Goal: Check status: Check status

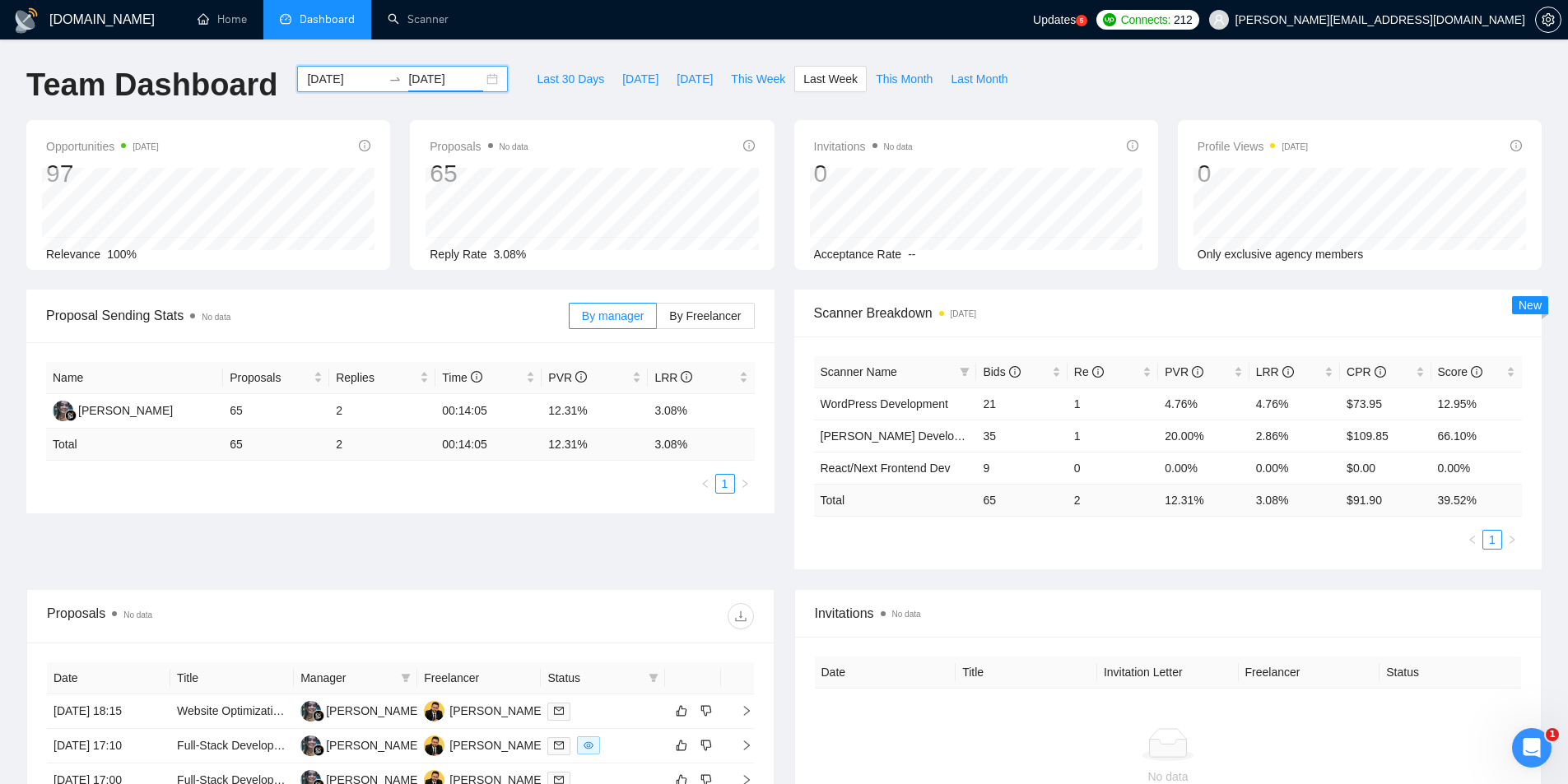
click at [482, 77] on div "[DATE] [DATE]" at bounding box center [402, 78] width 211 height 26
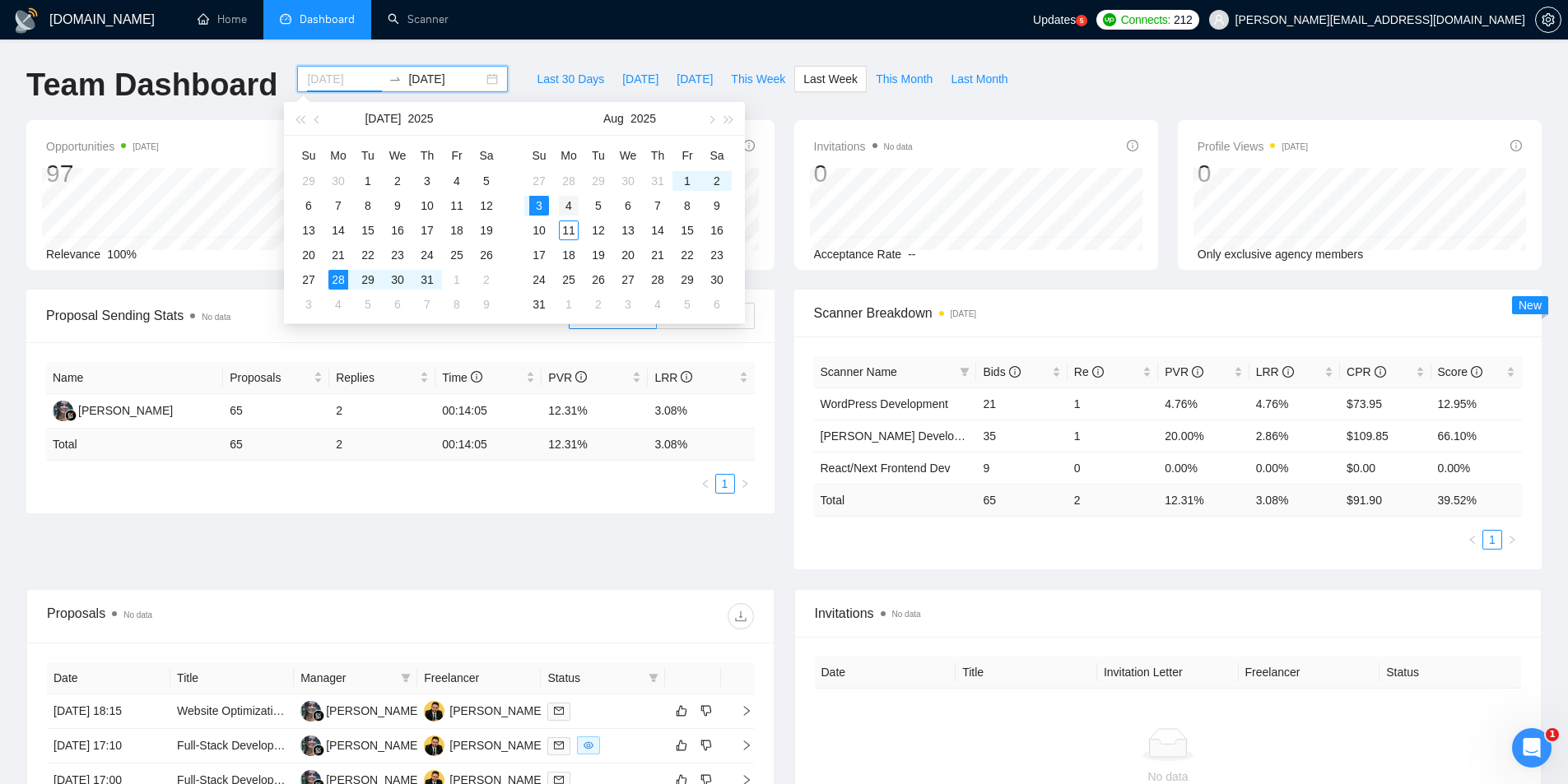
type input "[DATE]"
click at [566, 207] on div "4" at bounding box center [568, 206] width 20 height 20
type input "[DATE]"
click at [539, 233] on div "10" at bounding box center [539, 231] width 20 height 20
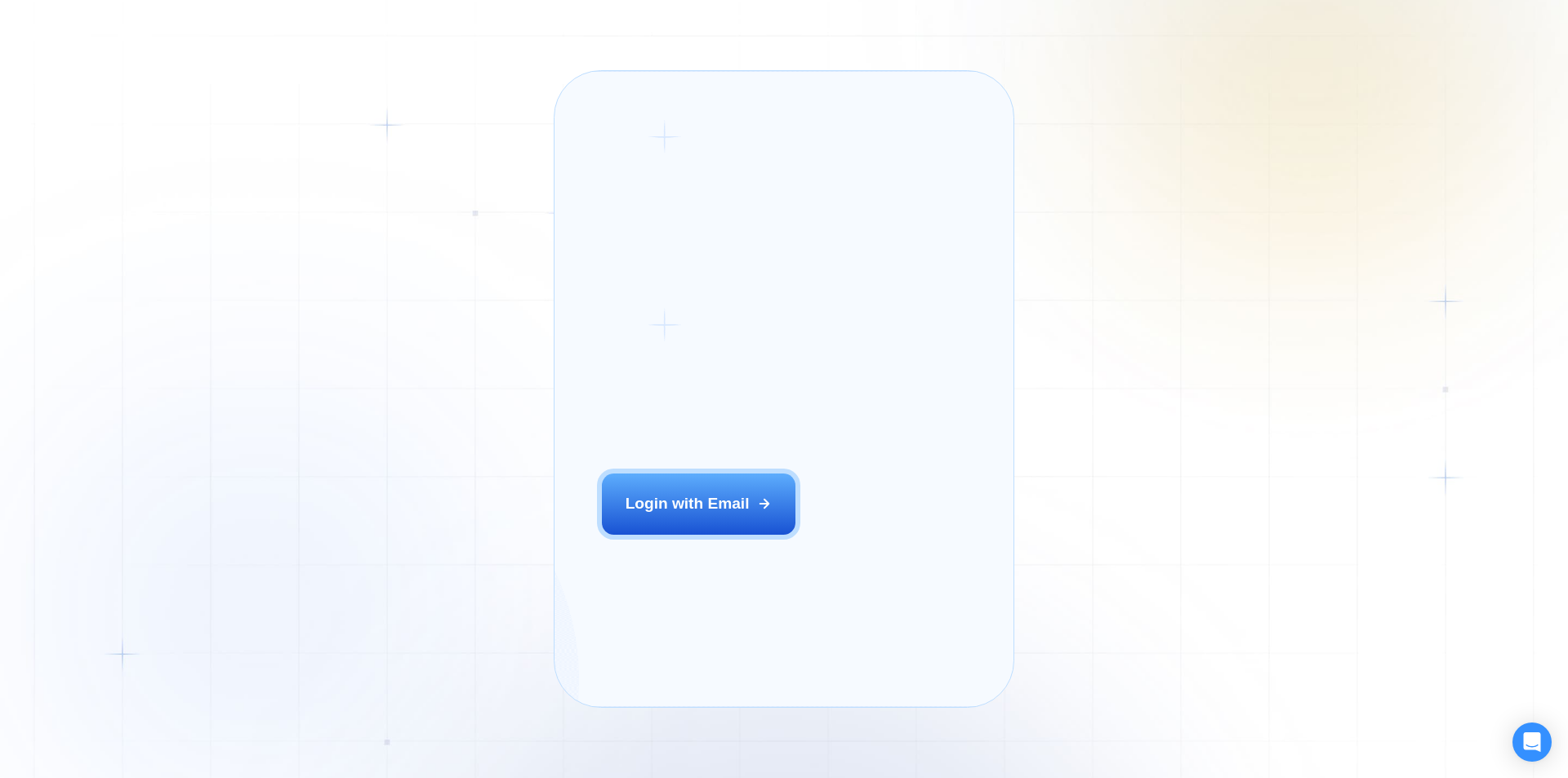
click at [689, 534] on button "Login with Email" at bounding box center [699, 503] width 195 height 60
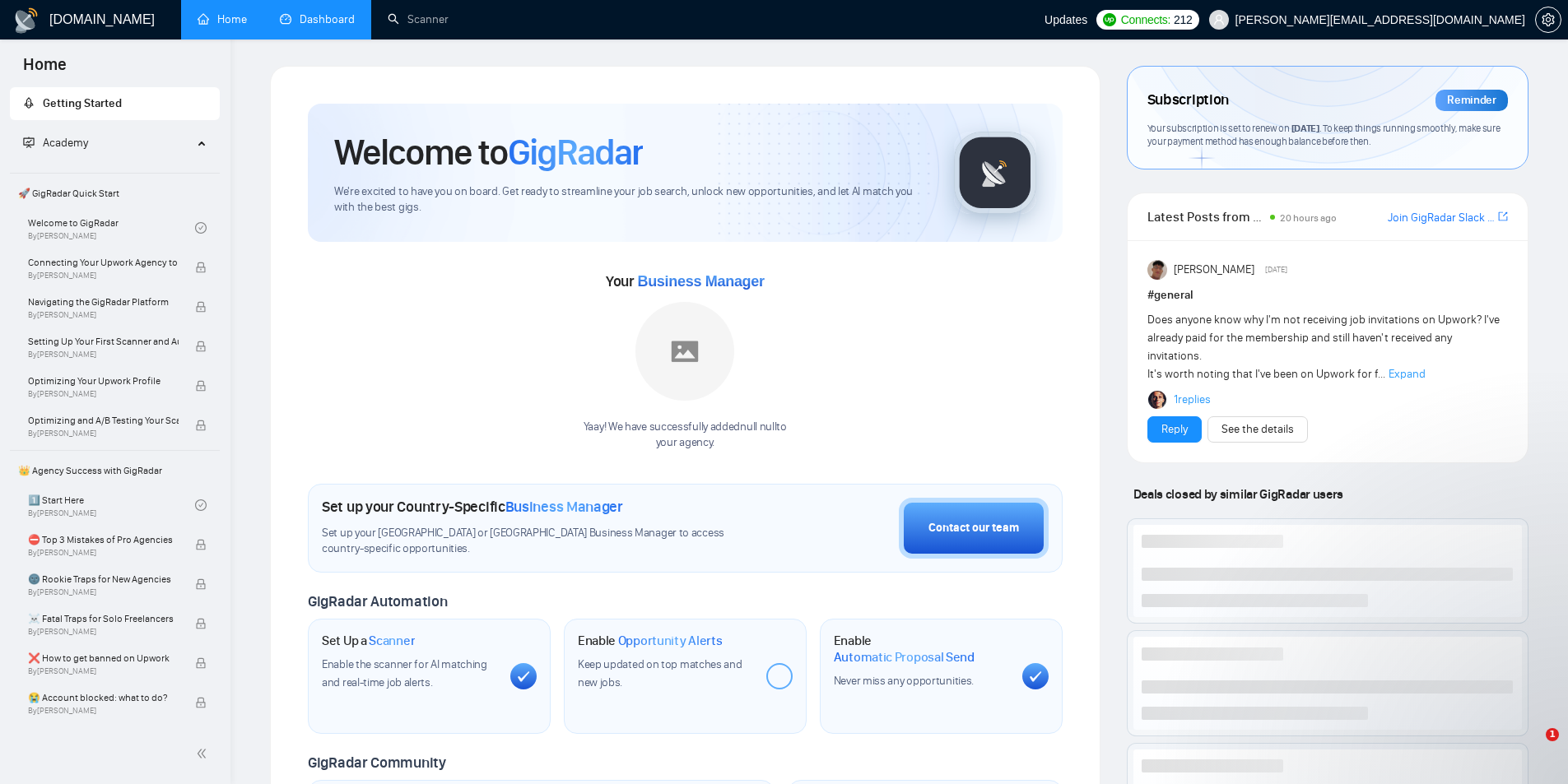
click at [306, 26] on link "Dashboard" at bounding box center [317, 20] width 75 height 14
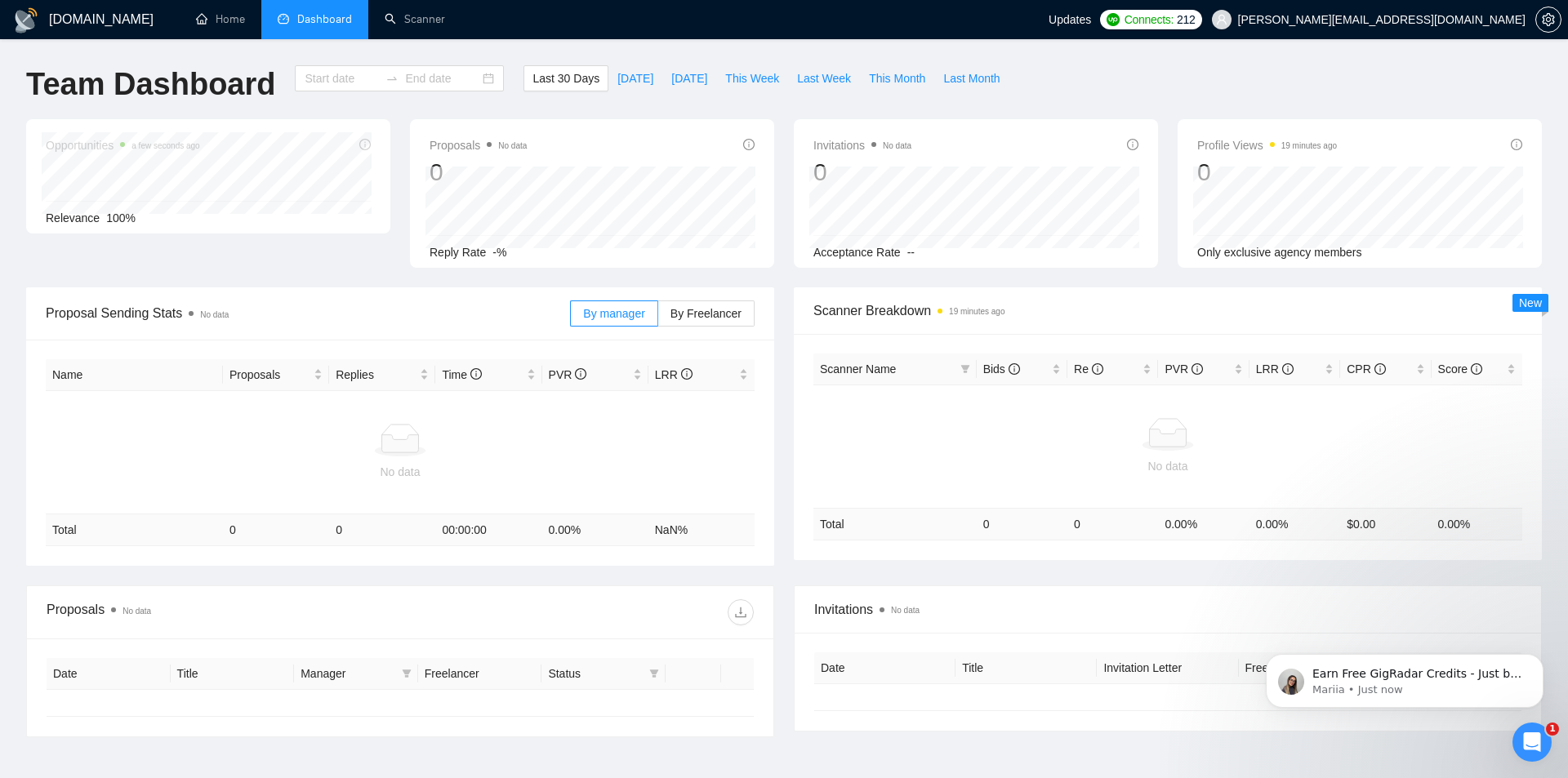
type input "2025-07-12"
type input "[DATE]"
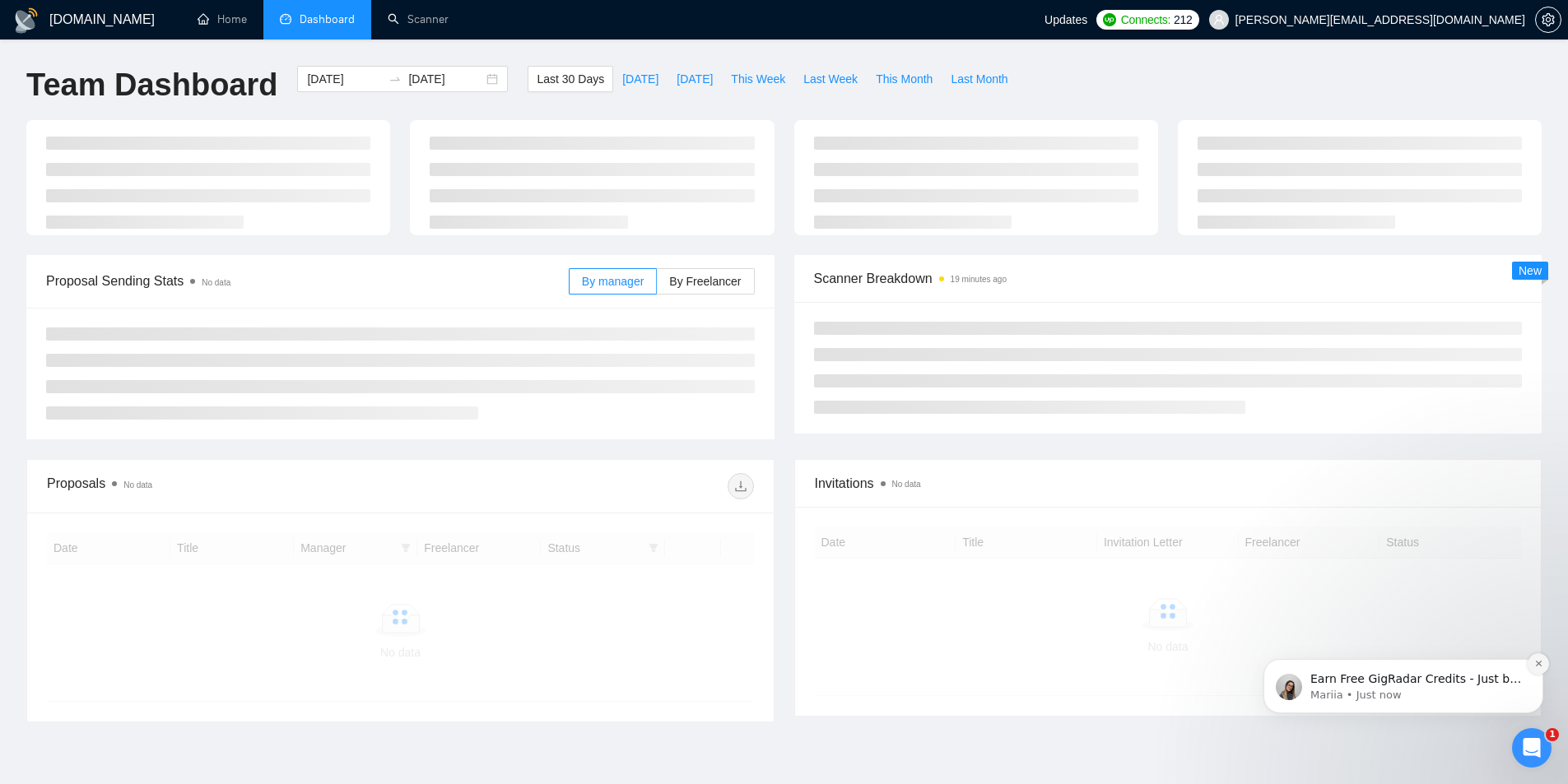
click at [1540, 668] on icon "Dismiss notification" at bounding box center [1538, 663] width 9 height 9
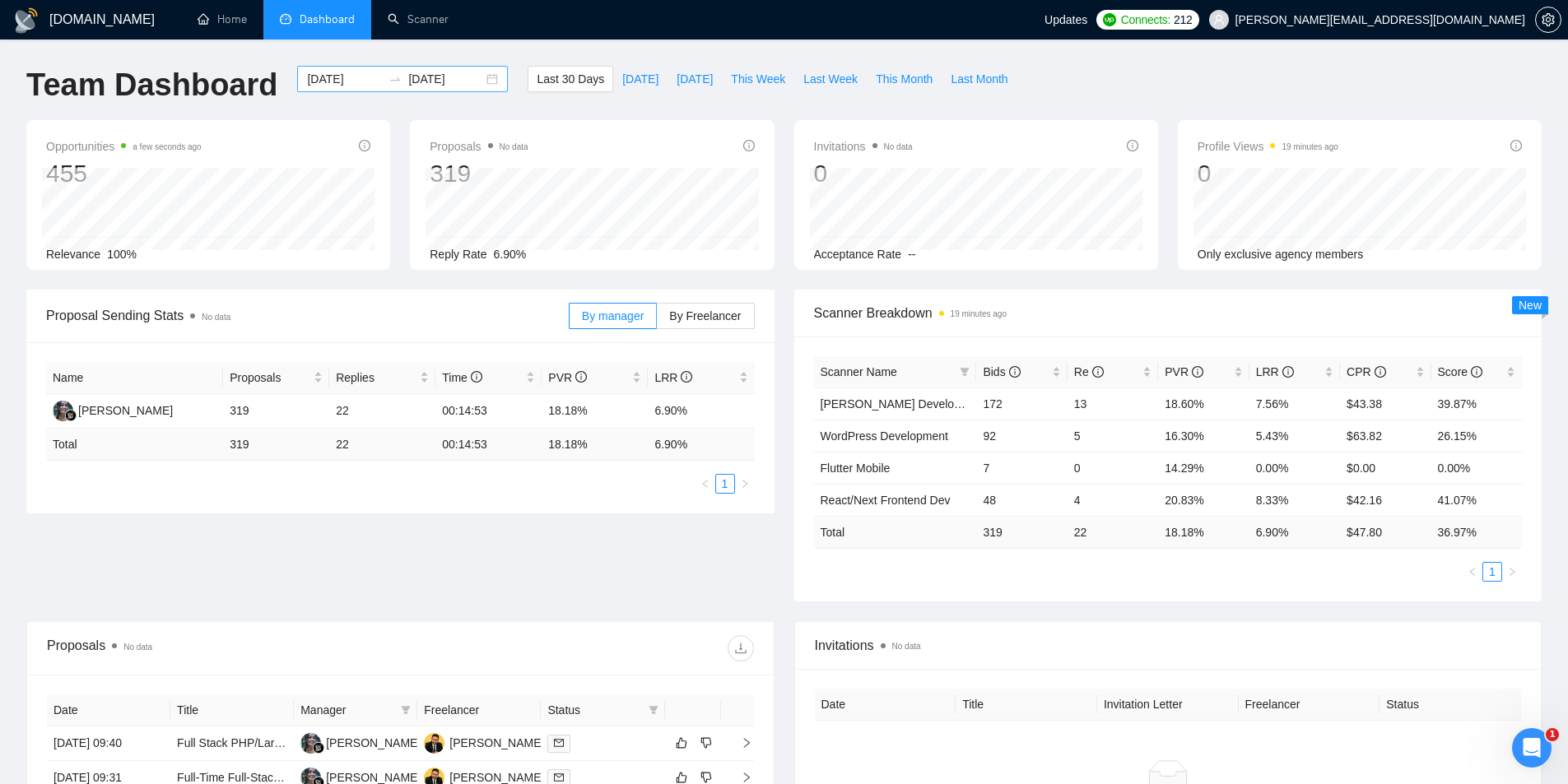
click at [477, 78] on div "2025-07-12 2025-08-11" at bounding box center [402, 78] width 211 height 26
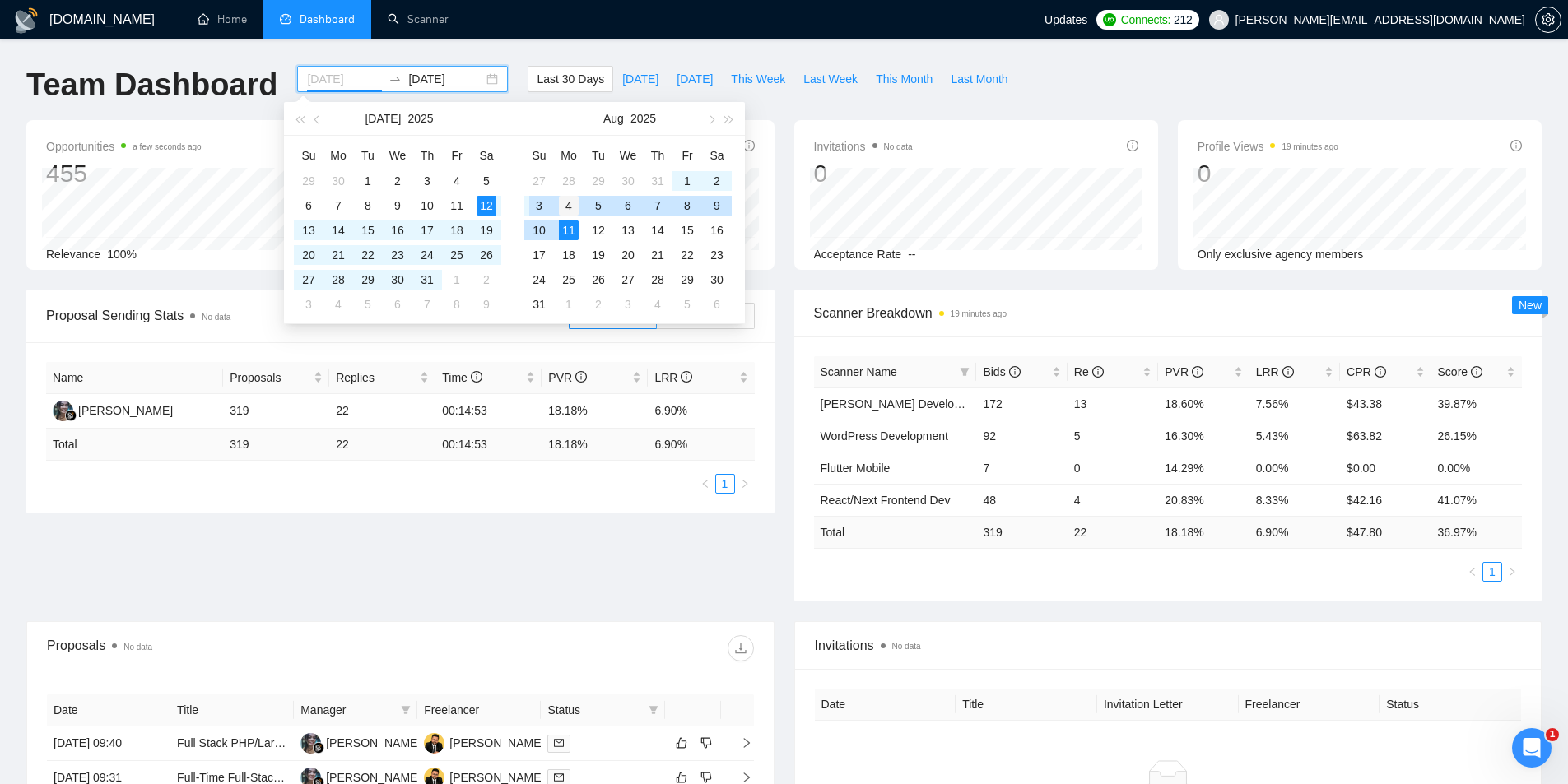
type input "[DATE]"
click at [567, 206] on div "4" at bounding box center [568, 206] width 20 height 20
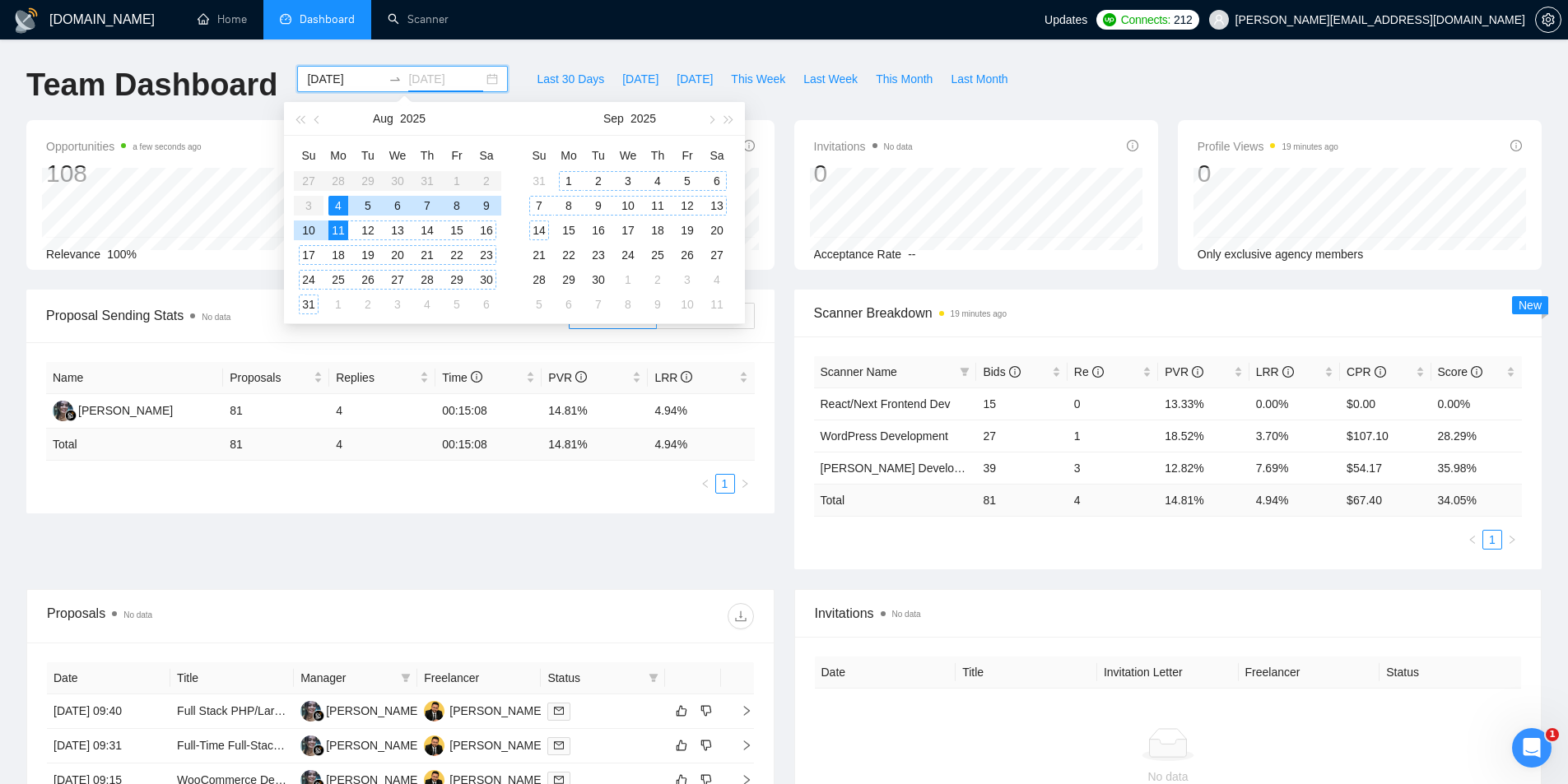
type input "2025-09-14"
click at [544, 229] on div "14" at bounding box center [539, 231] width 20 height 20
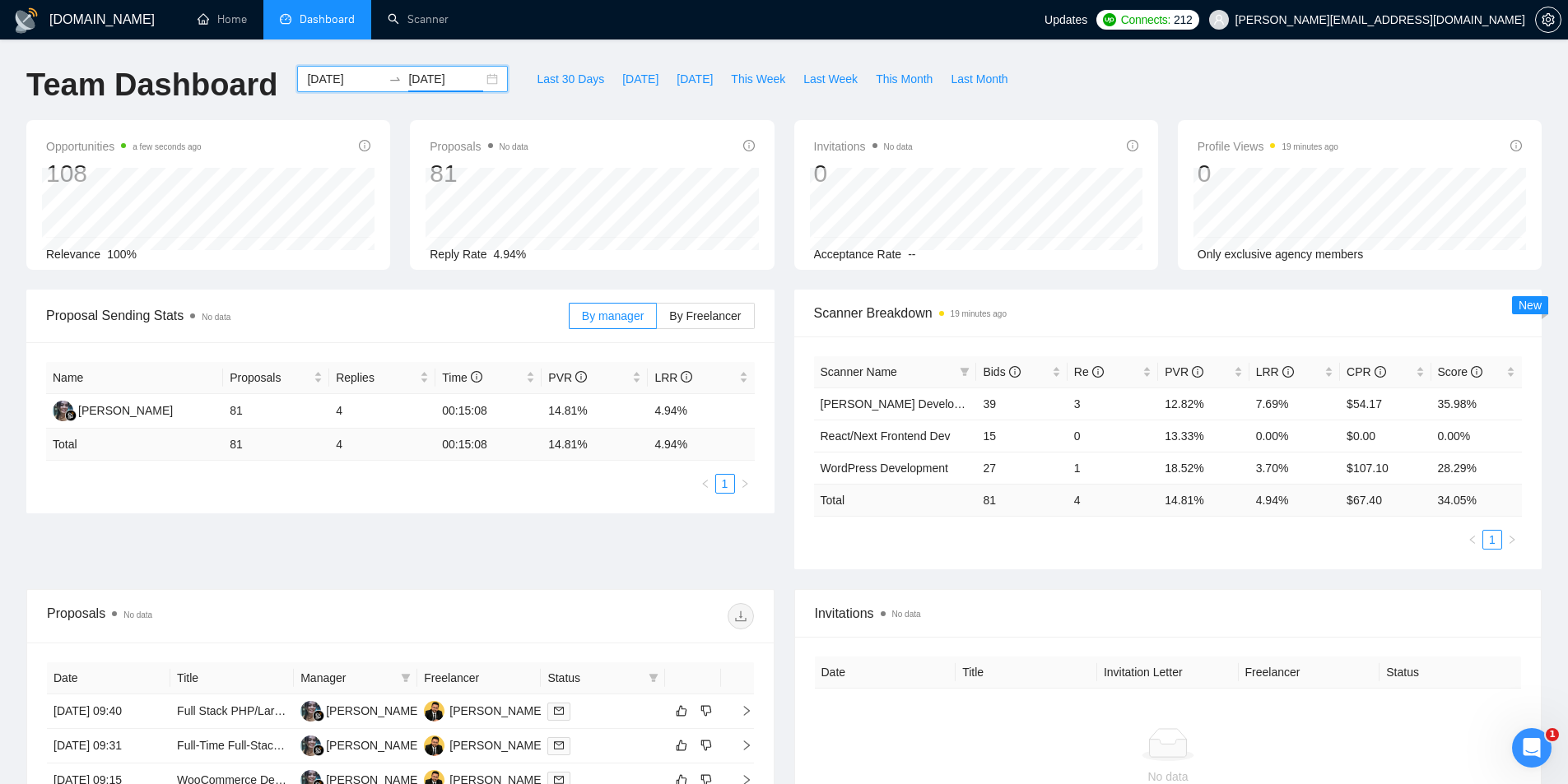
click at [478, 79] on div "2025-08-04 2025-09-14" at bounding box center [402, 78] width 211 height 26
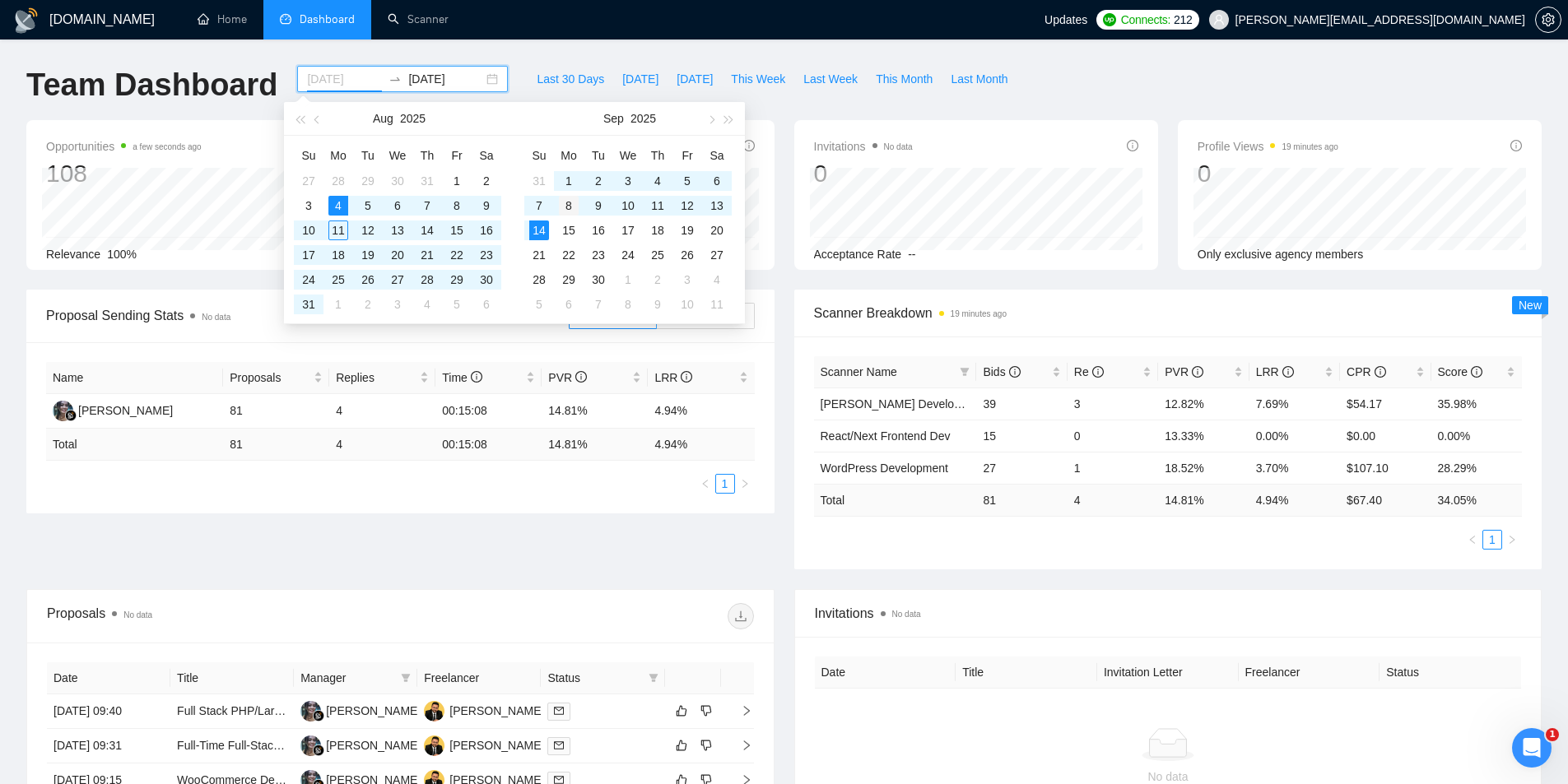
type input "2025-09-08"
click at [569, 211] on div "8" at bounding box center [568, 206] width 20 height 20
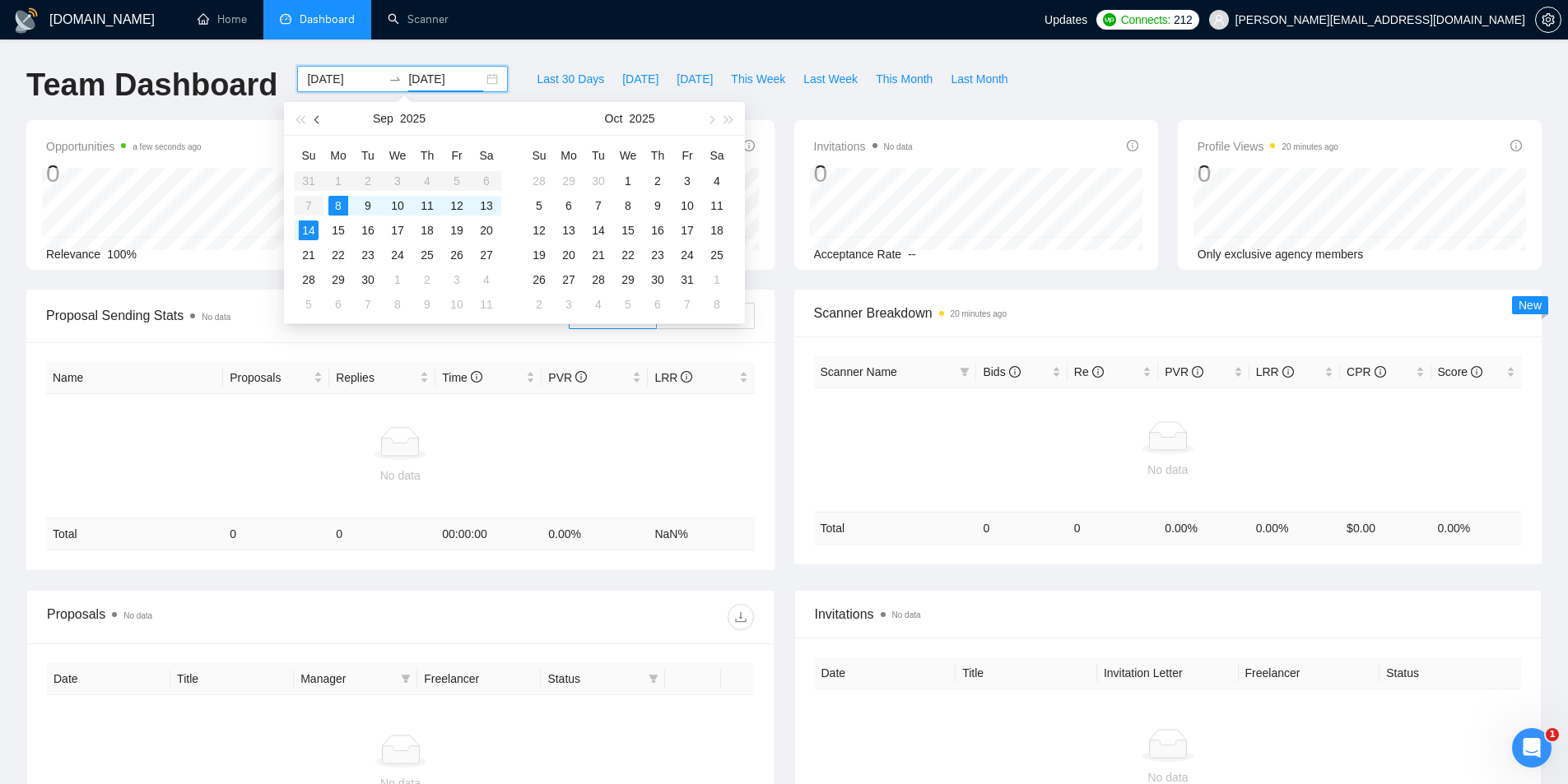
click at [316, 120] on span "button" at bounding box center [318, 119] width 8 height 8
type input "2025-09-14"
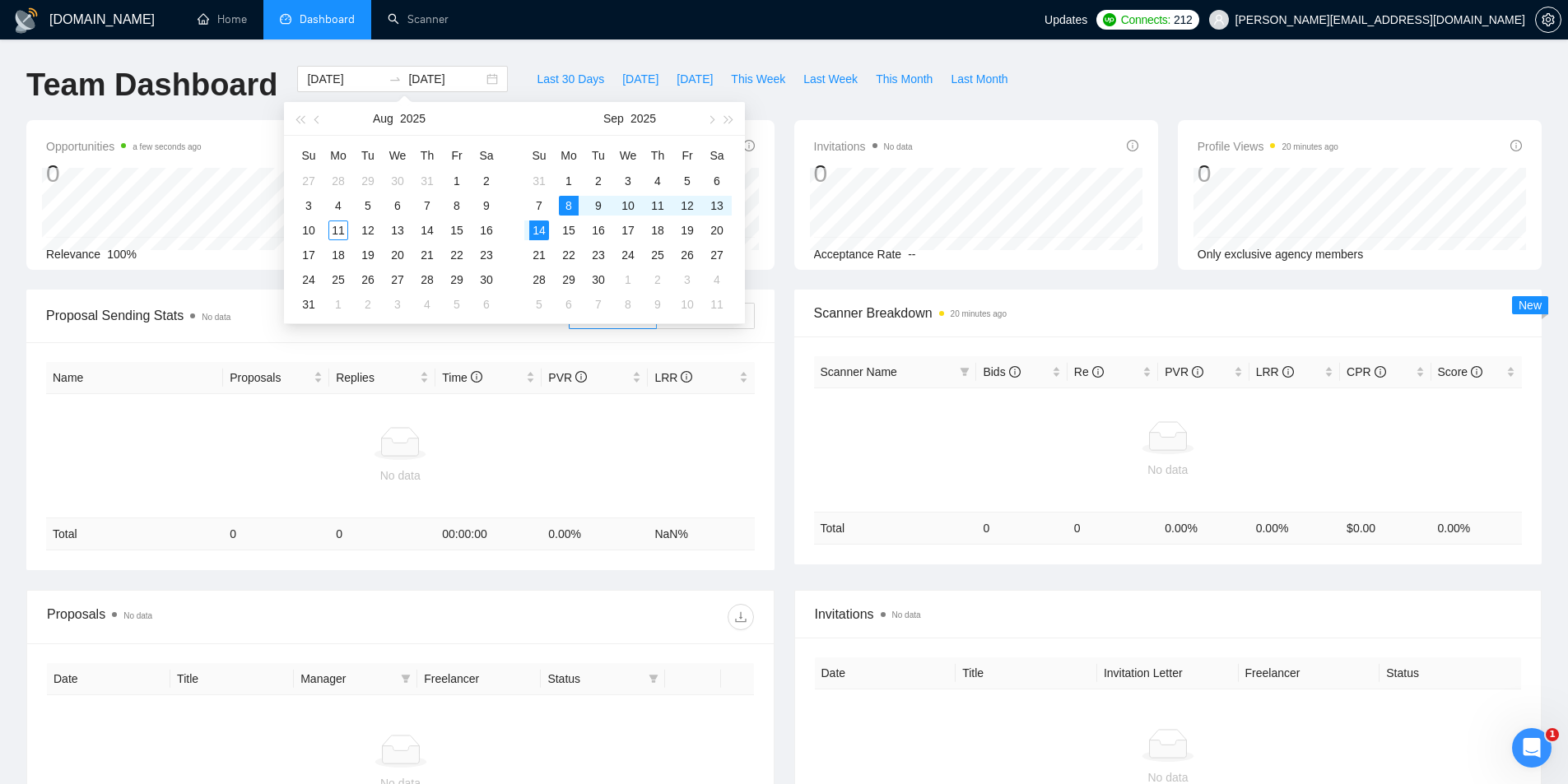
click at [632, 26] on ul "Home Dashboard Scanner" at bounding box center [607, 20] width 873 height 39
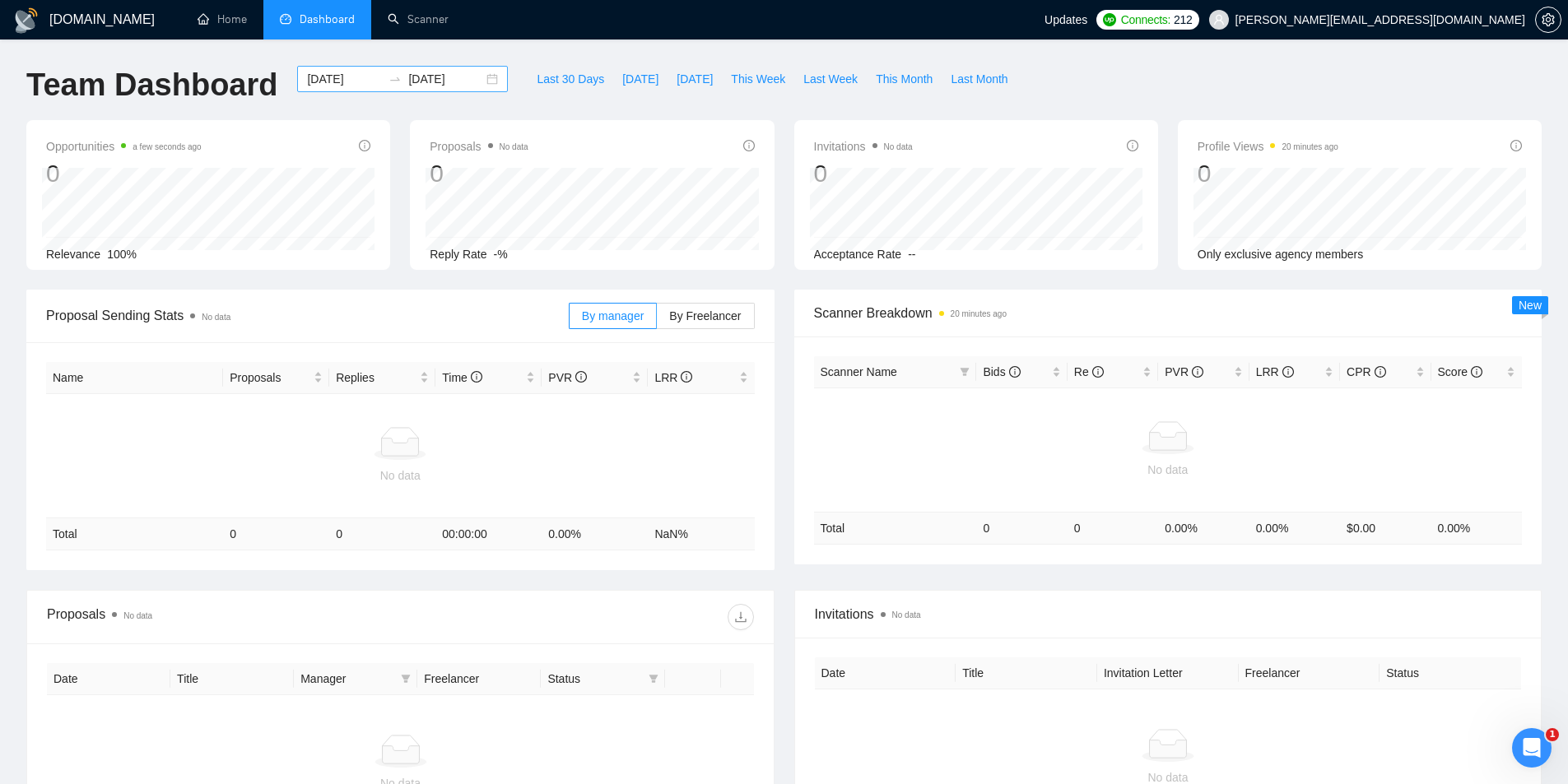
click at [479, 79] on div "2025-09-08 2025-09-14" at bounding box center [402, 78] width 211 height 26
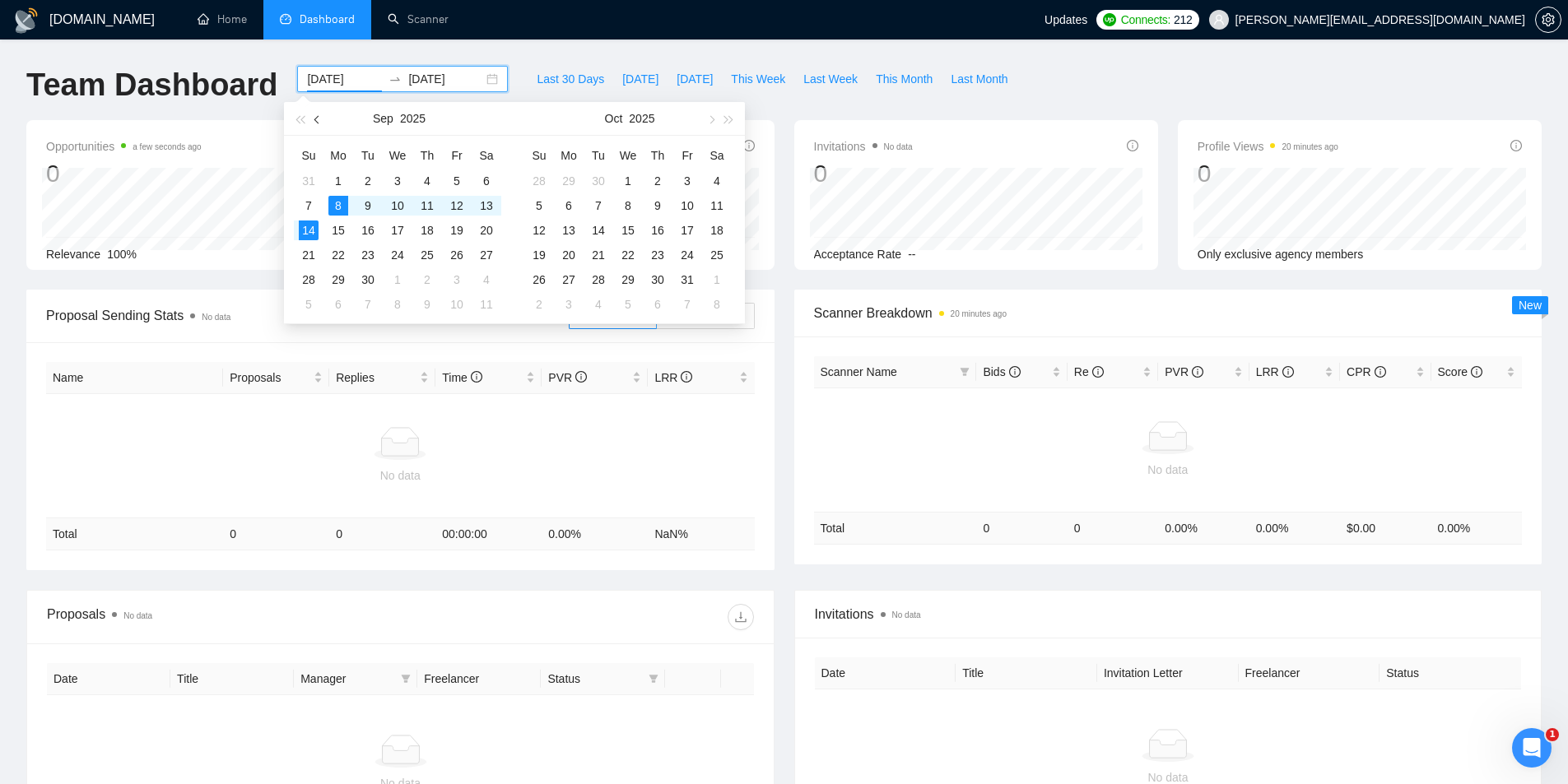
click at [320, 120] on span "button" at bounding box center [318, 119] width 8 height 8
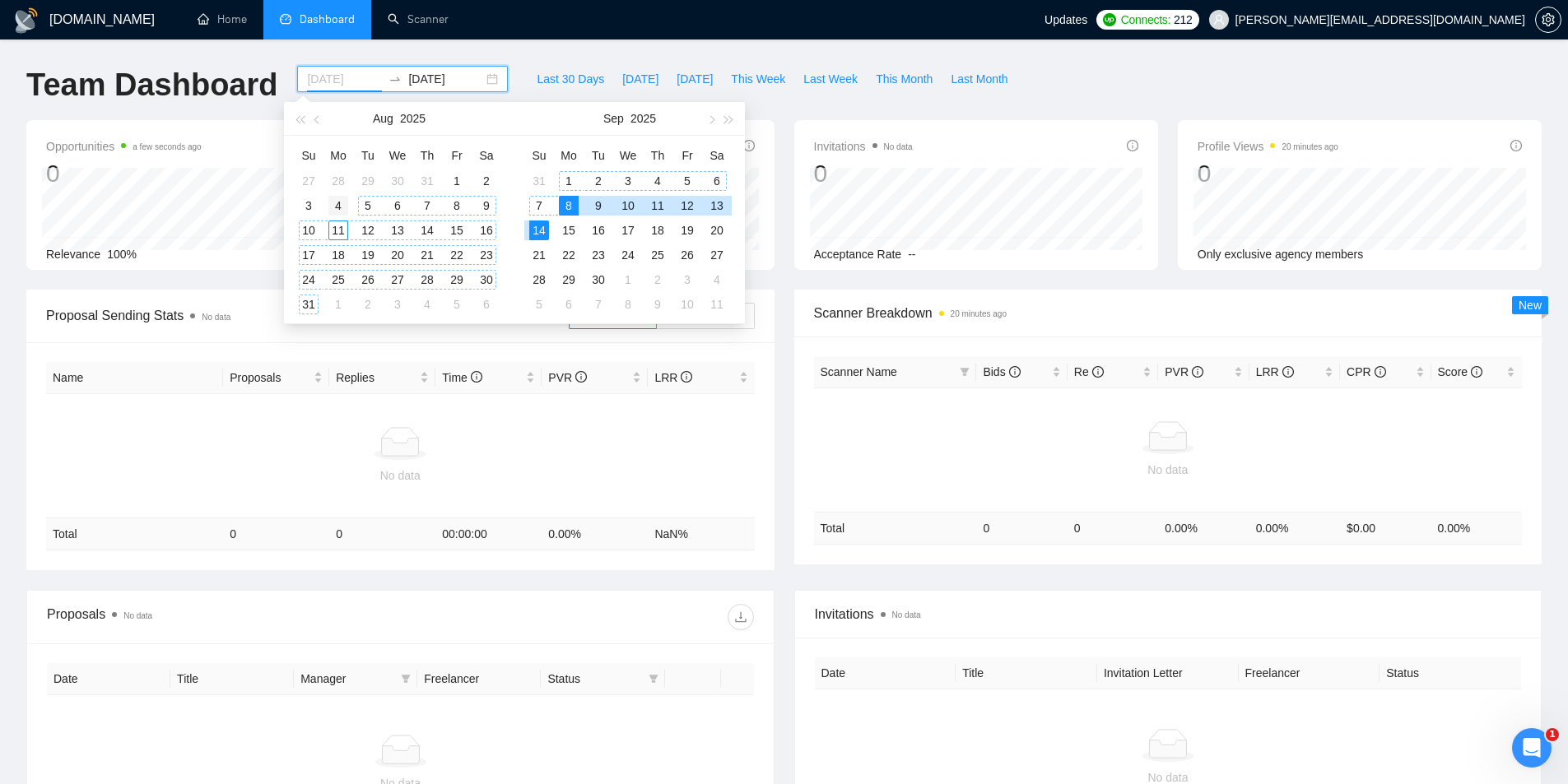
type input "[DATE]"
click at [338, 209] on div "4" at bounding box center [339, 206] width 20 height 20
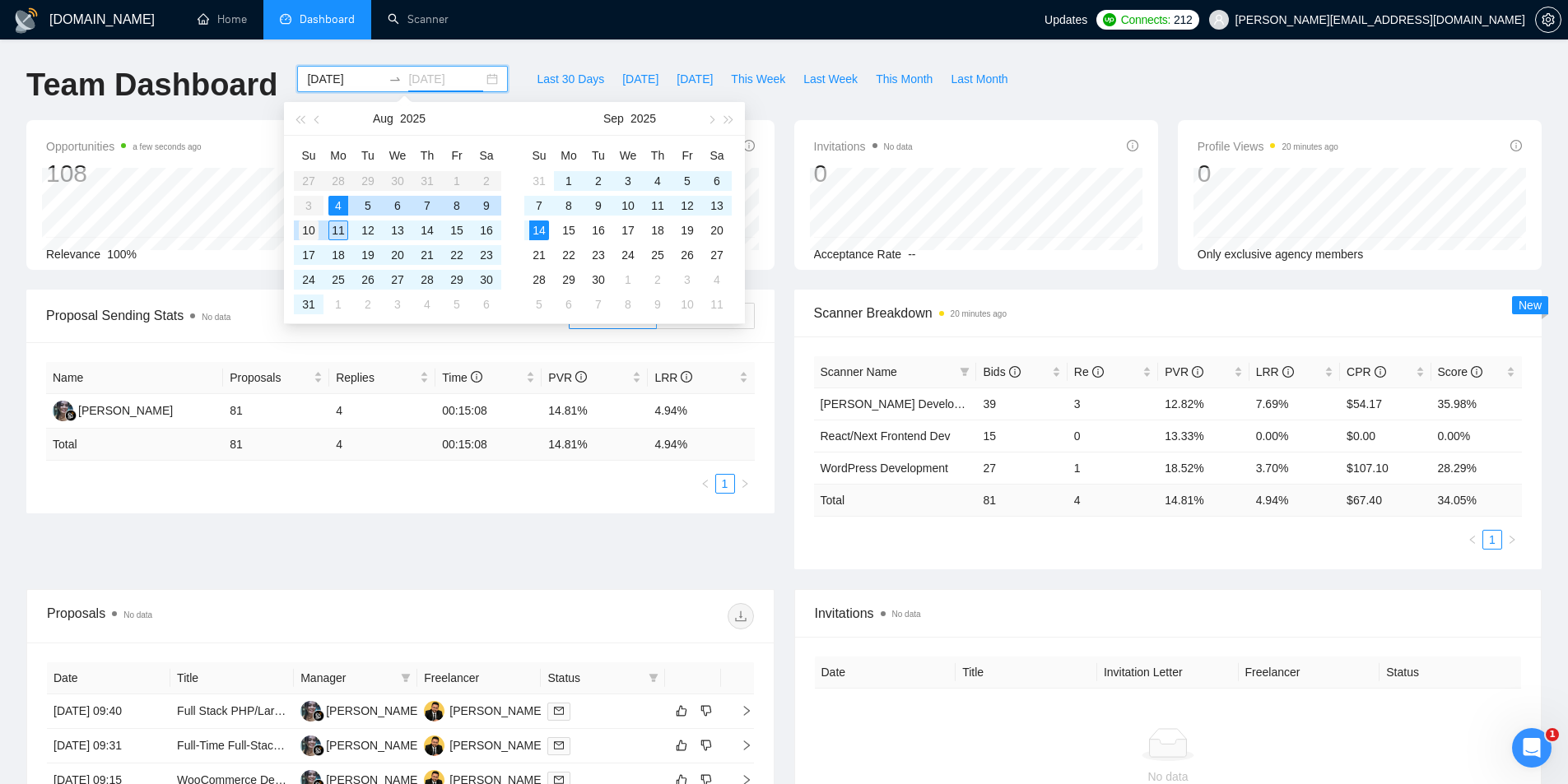
type input "[DATE]"
click at [308, 230] on div "10" at bounding box center [308, 231] width 20 height 20
